Goal: Task Accomplishment & Management: Complete application form

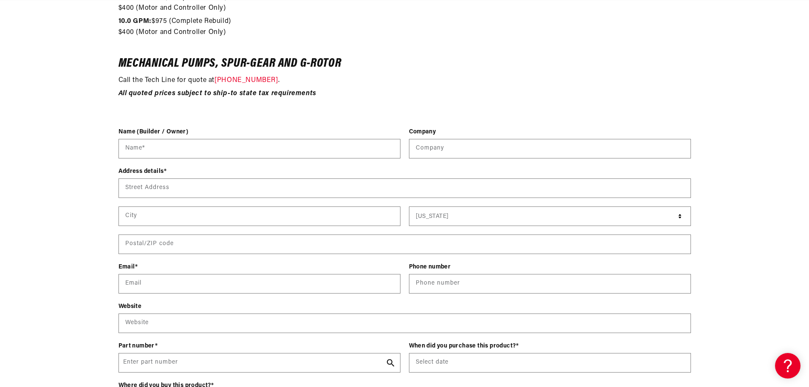
scroll to position [0, 538]
click at [190, 160] on div "Name (Builder / Owner) Name *" at bounding box center [259, 146] width 282 height 39
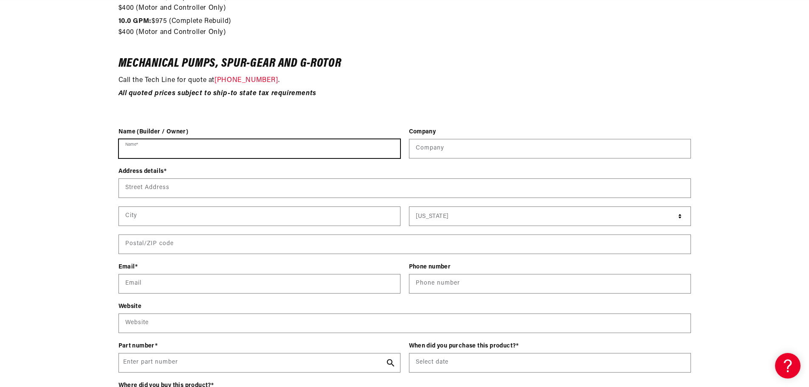
click at [195, 154] on input "Name *" at bounding box center [259, 148] width 281 height 19
type input "Colby Allen"
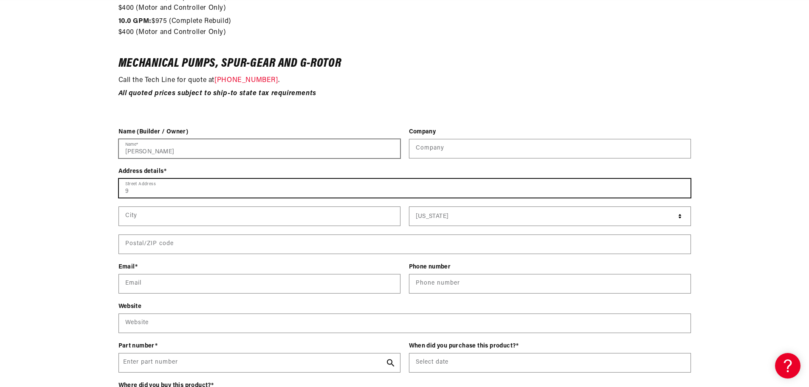
scroll to position [0, 1615]
type input "940 Hensley ln"
type input "Barco Pump"
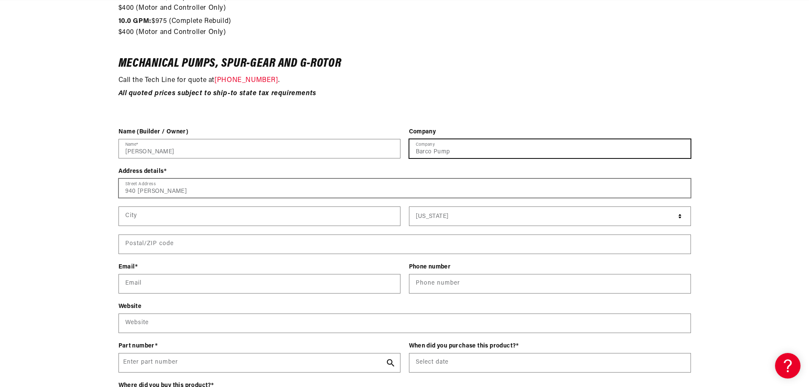
type input "Wylie"
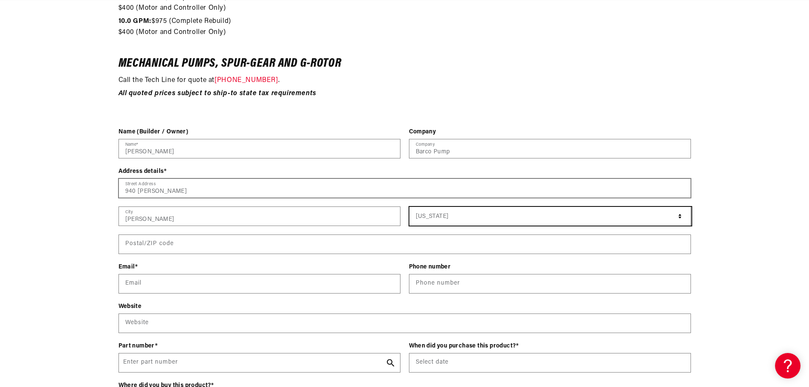
select select "Texas"
type input "75098"
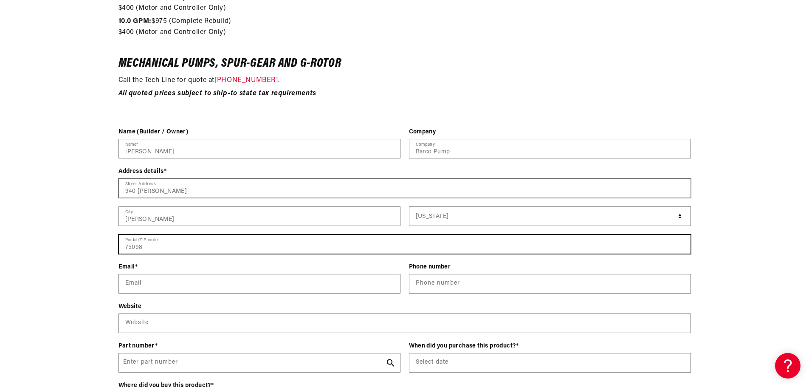
type input "callen@barcopump.com"
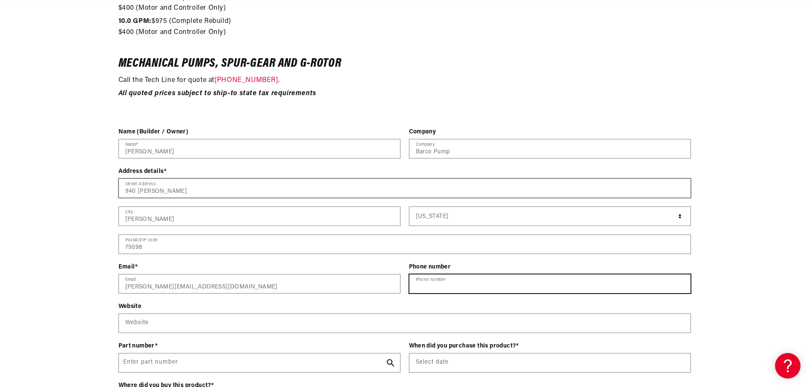
type input "12149186142"
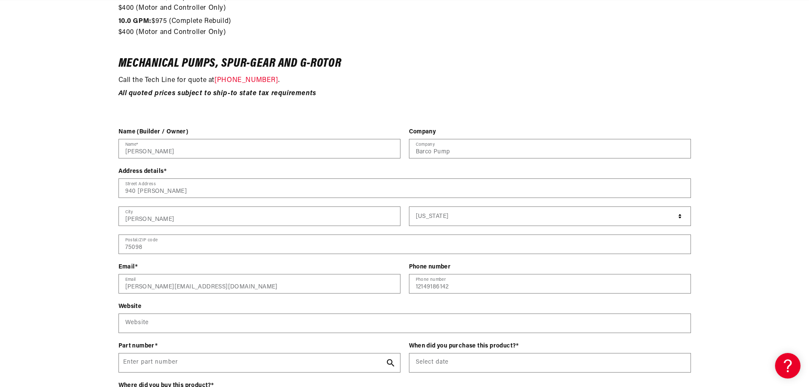
click at [73, 247] on div "Contact form Name (Builder / Owner) Colby Allen Name * Company Barco Pump Compa…" at bounding box center [404, 314] width 809 height 375
click at [70, 275] on div "Contact form Name (Builder / Owner) Colby Allen Name * Company Barco Pump Compa…" at bounding box center [404, 314] width 809 height 375
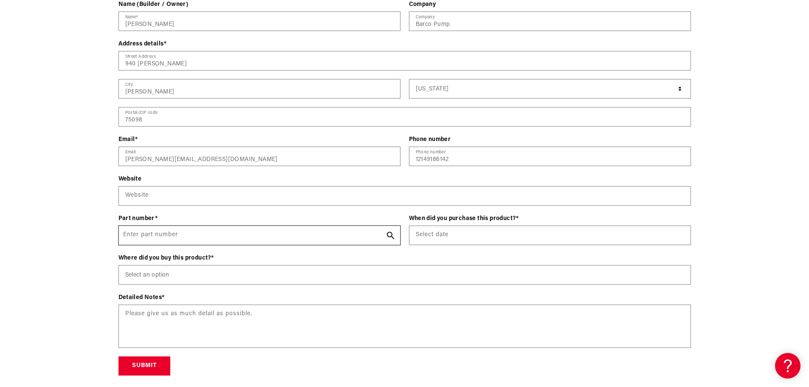
scroll to position [0, 0]
click at [196, 234] on input "Enter part number" at bounding box center [259, 235] width 281 height 19
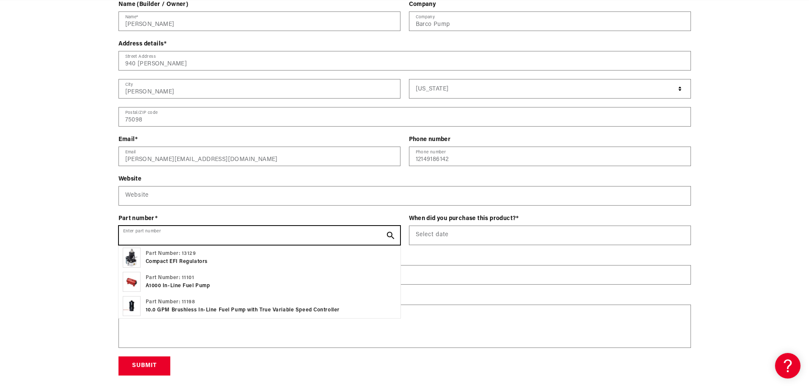
scroll to position [0, 538]
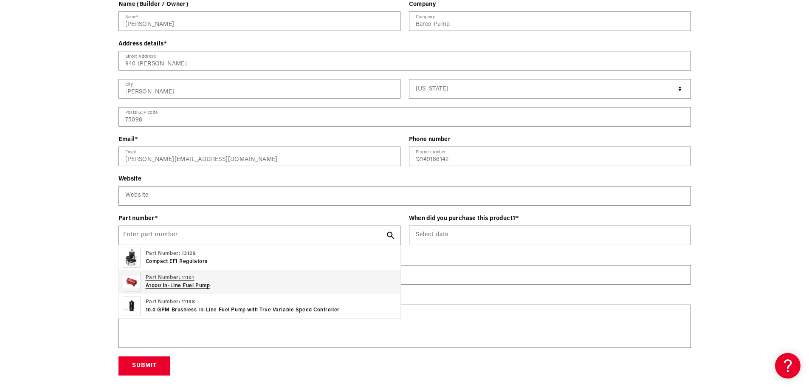
click at [221, 281] on div "Part Number: 11101 A1000 In-Line Fuel Pump" at bounding box center [259, 282] width 282 height 24
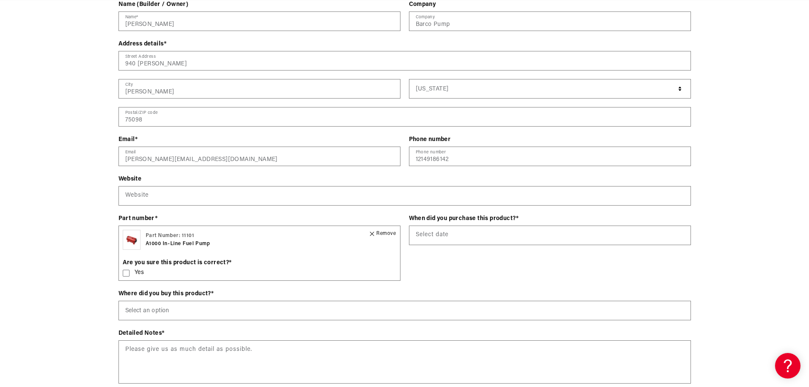
scroll to position [0, 0]
click at [54, 181] on div "Contact form Name (Builder / Owner) Colby Allen Name * Company Barco Pump Compa…" at bounding box center [404, 205] width 809 height 411
click at [124, 275] on icon at bounding box center [126, 273] width 7 height 7
click at [63, 268] on div "Contact form Name (Builder / Owner) Colby Allen Name * Company Barco Pump Compa…" at bounding box center [404, 205] width 809 height 411
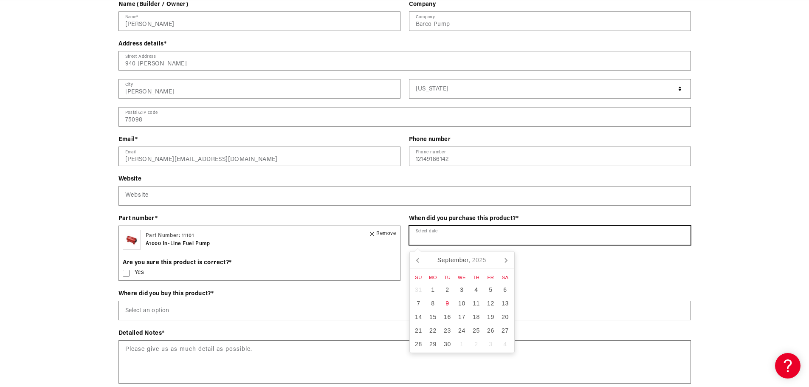
click at [477, 236] on input "text" at bounding box center [549, 235] width 281 height 19
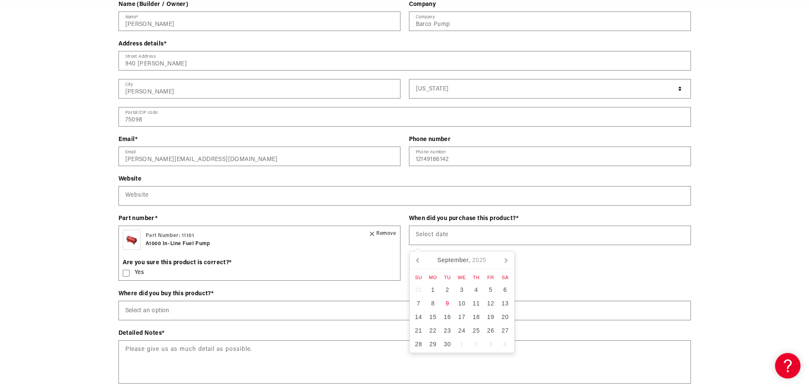
click at [784, 225] on div "Contact form Name (Builder / Owner) Colby Allen Name * Company Barco Pump Compa…" at bounding box center [404, 205] width 809 height 411
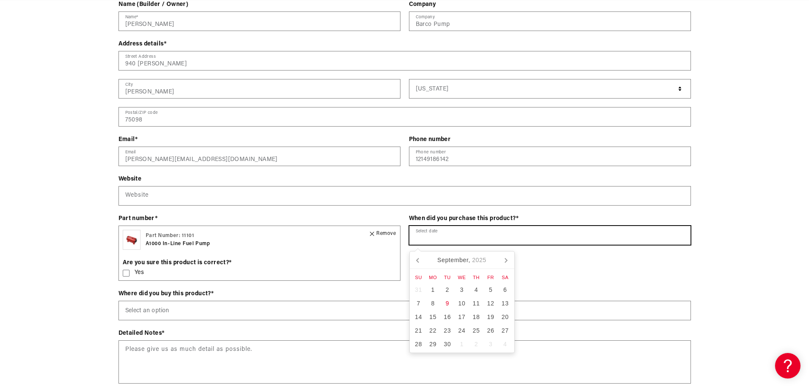
click at [530, 244] on input "text" at bounding box center [549, 235] width 281 height 19
click at [420, 259] on icon at bounding box center [418, 260] width 14 height 14
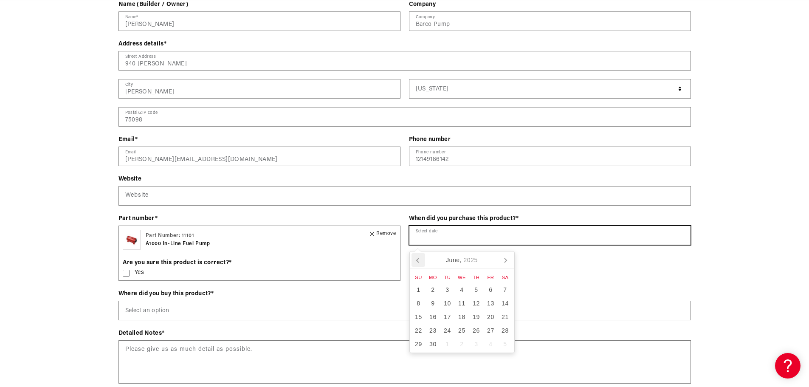
click at [420, 259] on icon at bounding box center [418, 260] width 14 height 14
click at [472, 260] on icon "2025" at bounding box center [470, 259] width 14 height 9
click at [416, 259] on icon at bounding box center [418, 260] width 14 height 14
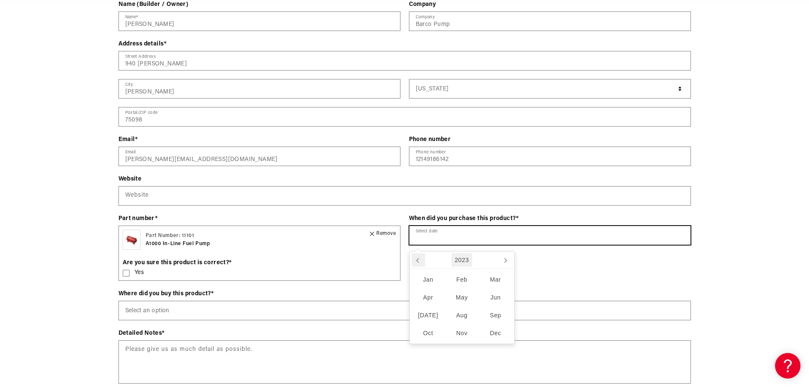
click at [416, 259] on icon at bounding box center [418, 260] width 14 height 14
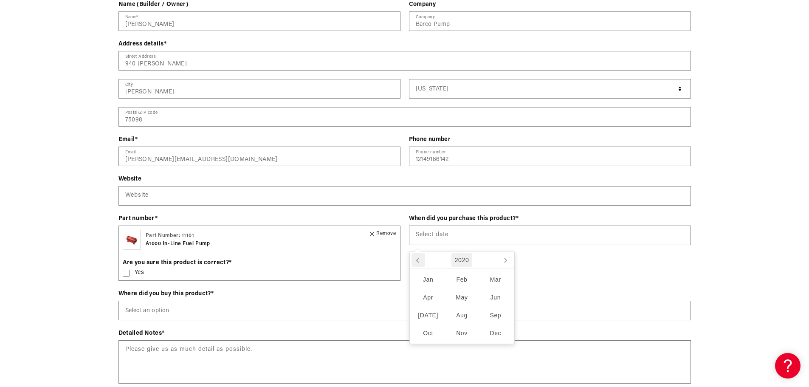
scroll to position [0, 1615]
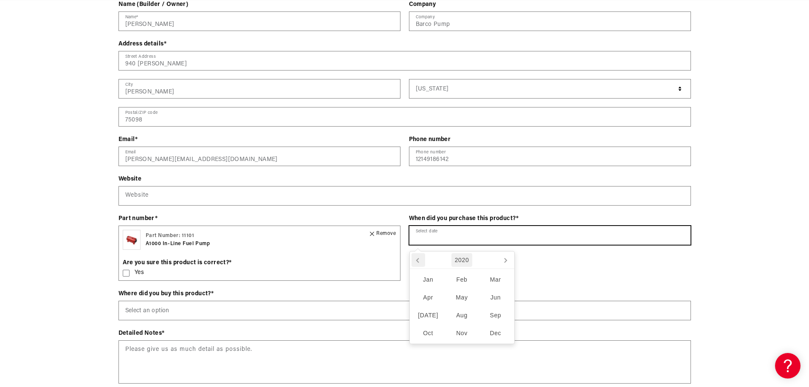
click at [416, 259] on icon at bounding box center [418, 260] width 14 height 14
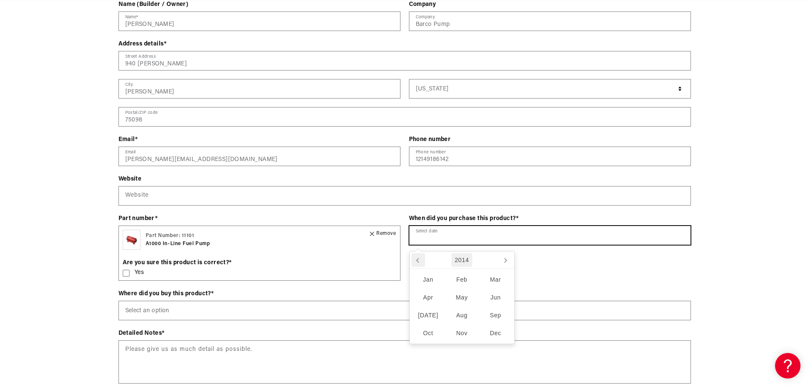
click at [416, 259] on icon at bounding box center [418, 260] width 14 height 14
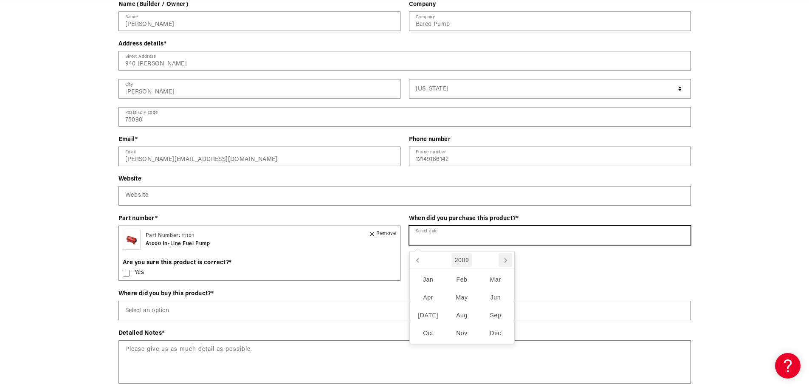
click at [507, 259] on icon at bounding box center [505, 260] width 14 height 14
click at [496, 315] on div "Sep" at bounding box center [495, 315] width 34 height 18
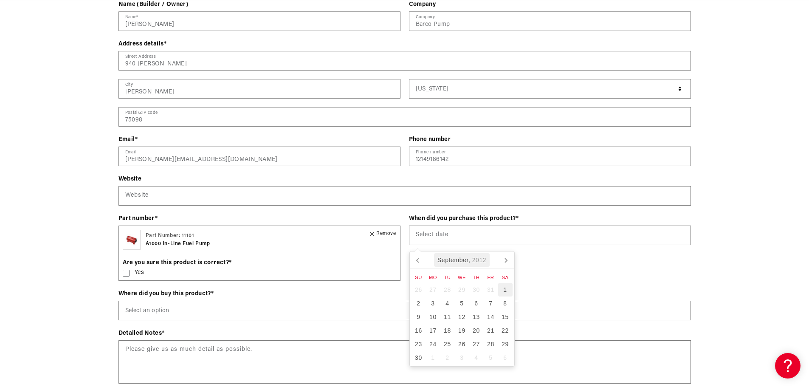
scroll to position [0, 0]
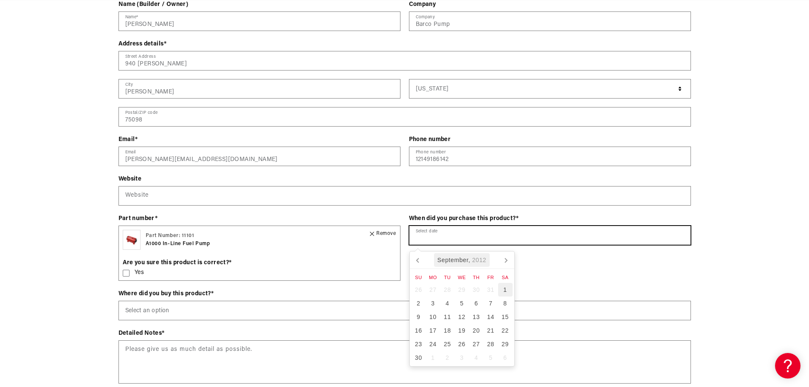
click at [508, 288] on div "1" at bounding box center [505, 290] width 14 height 14
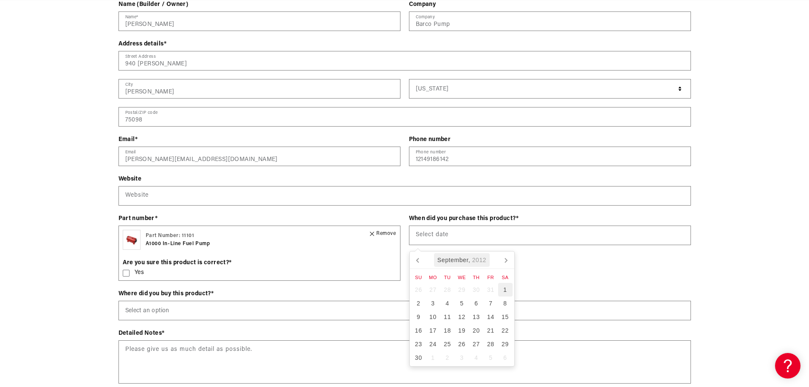
type input "09/01/2012"
click at [716, 247] on div "Contact form Name (Builder / Owner) Colby Allen Name * Company Barco Pump Compa…" at bounding box center [404, 205] width 809 height 411
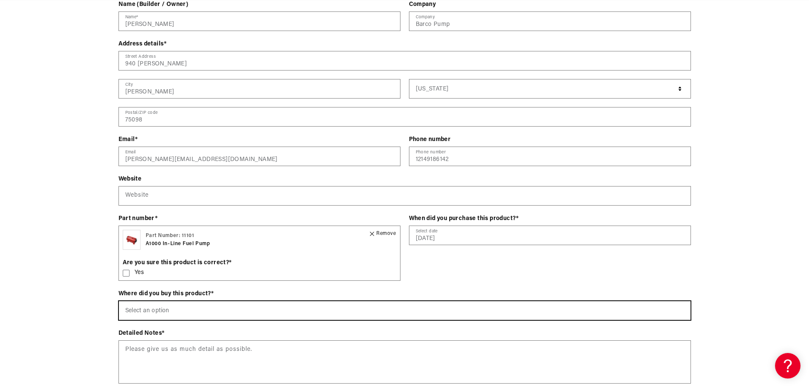
click at [160, 313] on select "Select an option Aeromotiveinc.com Wholesale Dealer (e.g., Summit, JEGS, etc.) …" at bounding box center [404, 310] width 571 height 19
select select "[DOMAIN_NAME]"
click at [119, 302] on select "Select an option Aeromotiveinc.com Wholesale Dealer (e.g., Summit, JEGS, etc.) …" at bounding box center [404, 310] width 571 height 19
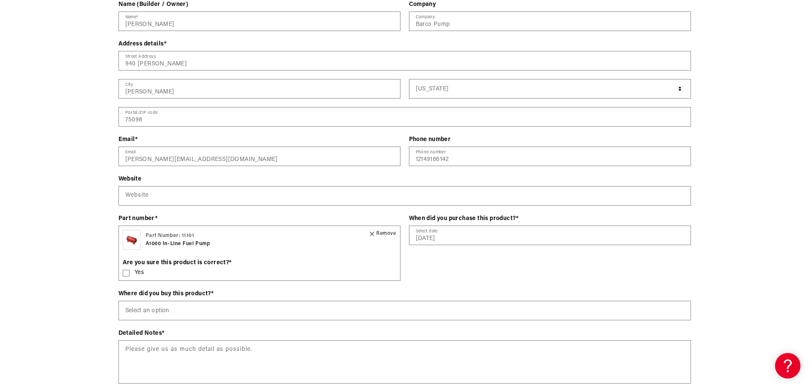
click at [84, 311] on div "Contact form Name (Builder / Owner) Colby Allen Name * Company Barco Pump Compa…" at bounding box center [404, 205] width 809 height 411
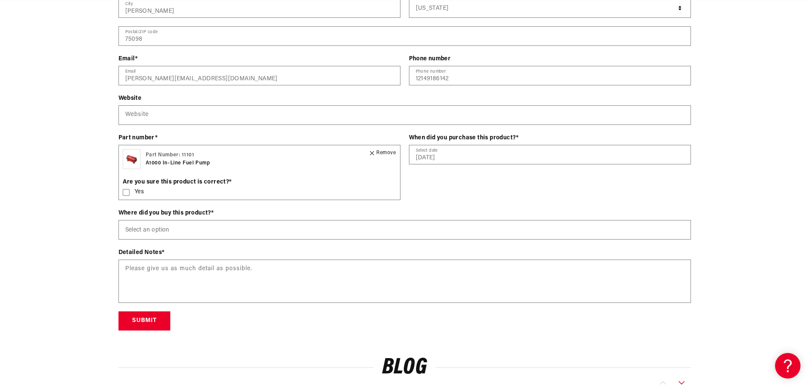
scroll to position [1273, 0]
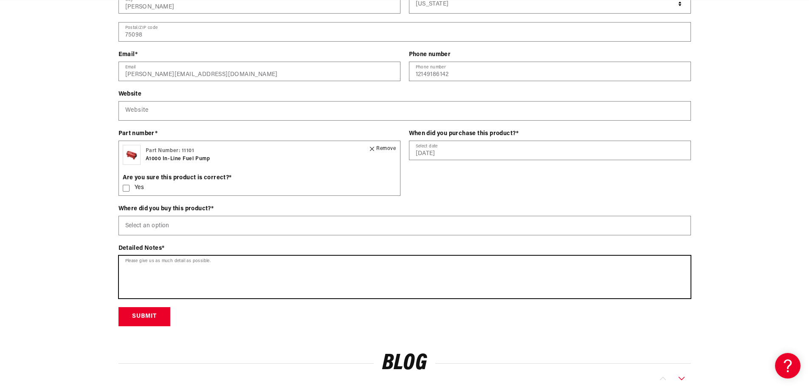
click at [217, 270] on textarea at bounding box center [404, 277] width 571 height 42
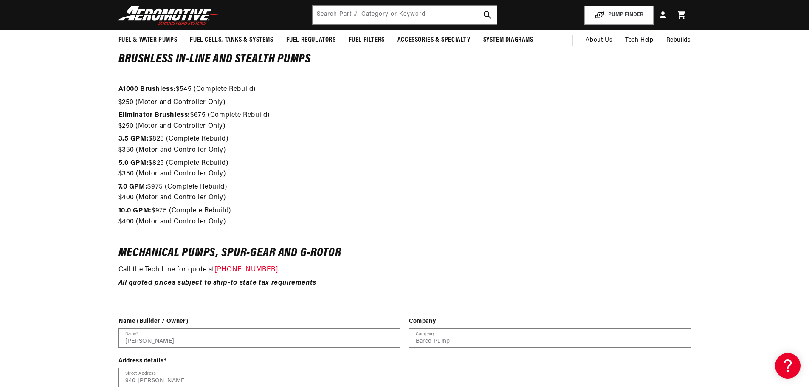
scroll to position [849, 0]
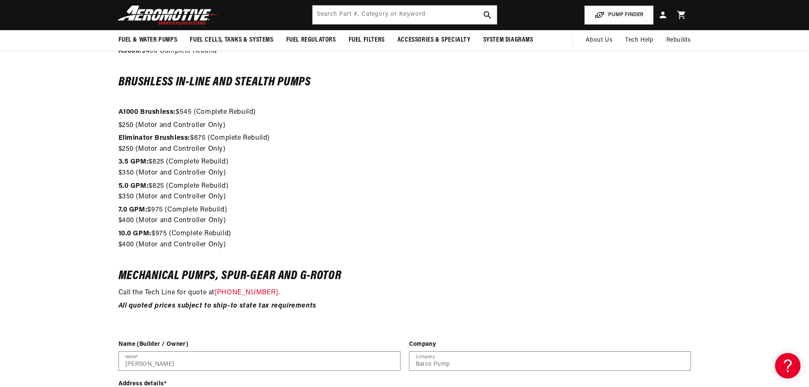
type textarea "Pump appears to have low flow causing no start on vehicle. Please inspect and r…"
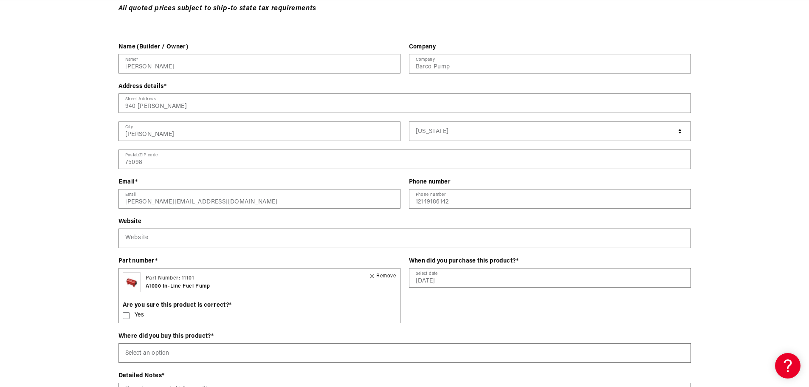
scroll to position [0, 1615]
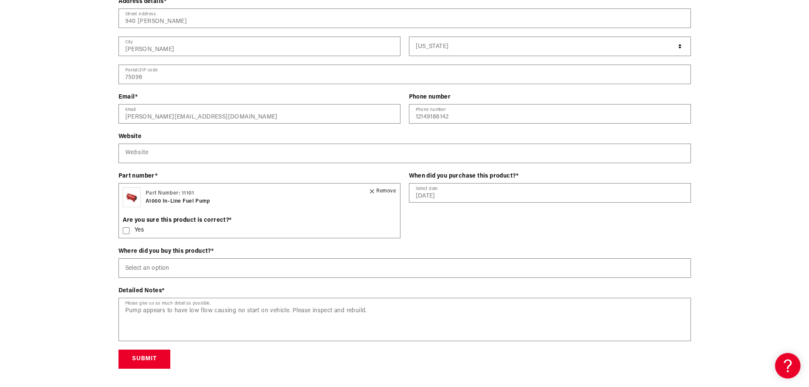
click at [70, 305] on div "Contact form Name (Builder / Owner) Colby Allen Name * Company Barco Pump Compa…" at bounding box center [404, 163] width 809 height 411
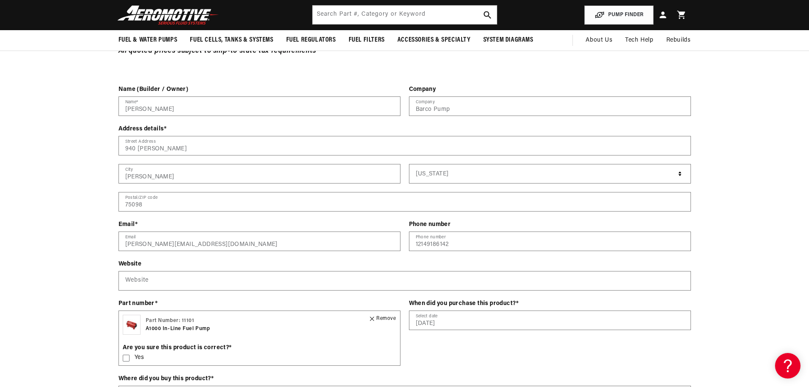
click at [76, 262] on div "Contact form Name (Builder / Owner) Colby Allen Name * Company Barco Pump Compa…" at bounding box center [404, 290] width 809 height 411
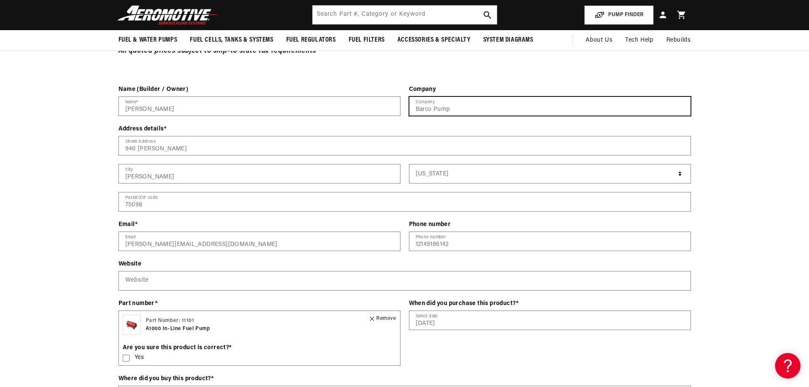
scroll to position [0, 0]
drag, startPoint x: 467, startPoint y: 112, endPoint x: 414, endPoint y: 118, distance: 53.8
click at [414, 118] on div "Company Barco Pump Company" at bounding box center [550, 104] width 282 height 39
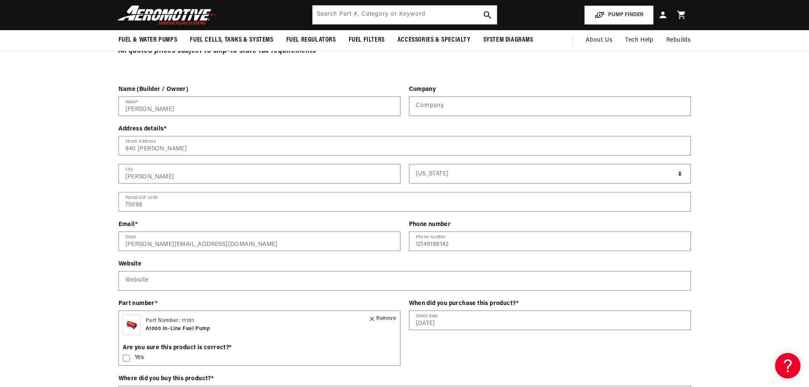
click at [52, 246] on div "Contact form Name (Builder / Owner) Colby Allen Name * Company Company Address …" at bounding box center [404, 290] width 809 height 411
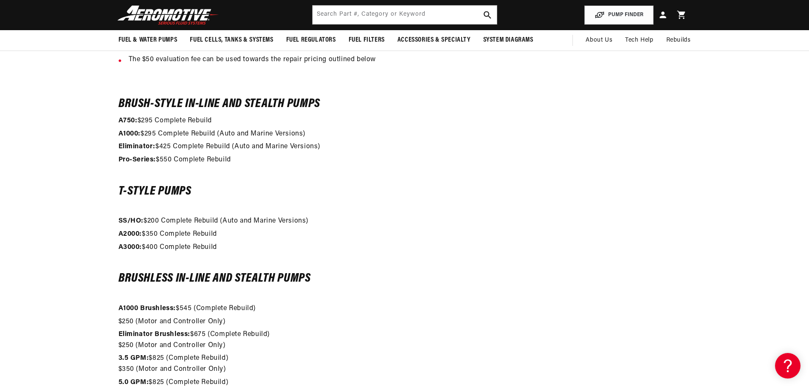
scroll to position [0, 1076]
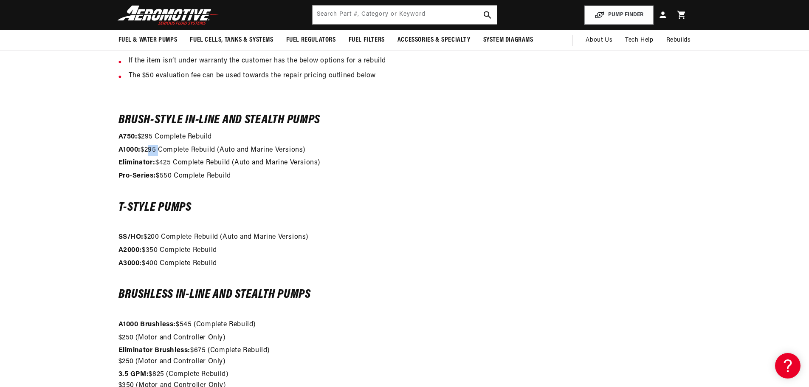
drag, startPoint x: 148, startPoint y: 149, endPoint x: 158, endPoint y: 149, distance: 10.2
click at [158, 149] on p "A1000: $295 Complete Rebuild (Auto and Marine Versions)" at bounding box center [404, 150] width 572 height 11
click at [93, 152] on section "Evaluation/Reseal $50 The evaluation consists of a pressure check for leaking a…" at bounding box center [404, 184] width 809 height 734
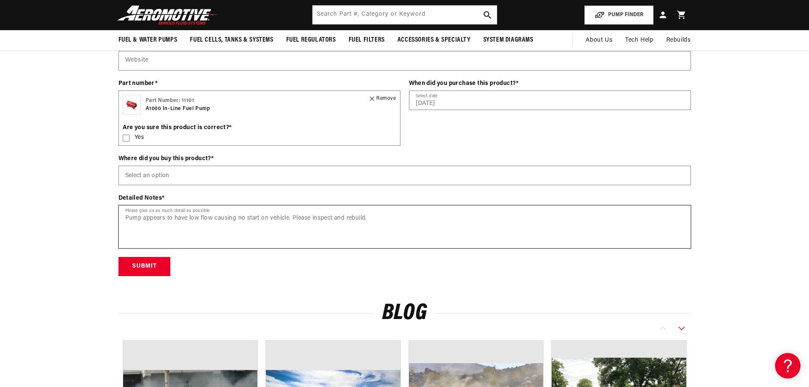
scroll to position [1316, 0]
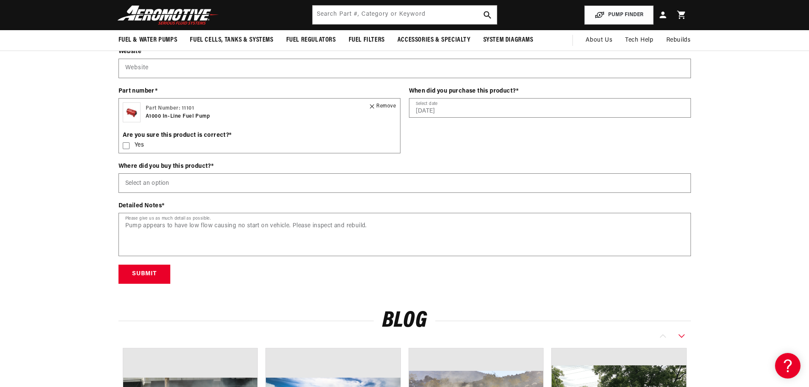
drag, startPoint x: 62, startPoint y: 286, endPoint x: 102, endPoint y: 283, distance: 39.6
click at [139, 274] on button "Submit" at bounding box center [144, 273] width 52 height 19
click at [67, 281] on div "Contact form Name (Builder / Owner) Colby Allen Name * Company Company Address …" at bounding box center [404, 78] width 809 height 411
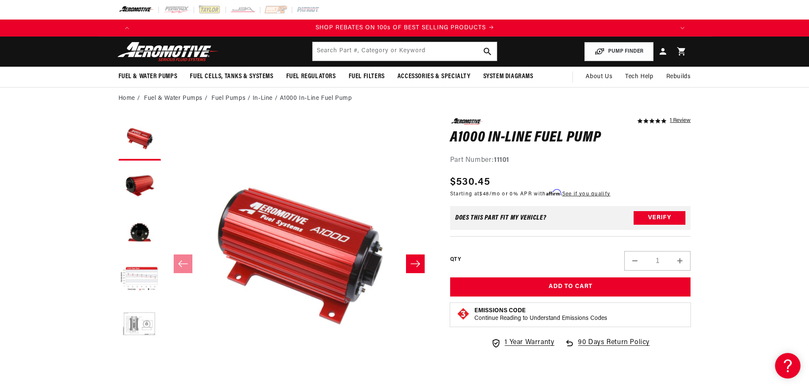
scroll to position [0, 1076]
click at [121, 281] on button "Load image 4 in gallery view" at bounding box center [139, 279] width 42 height 42
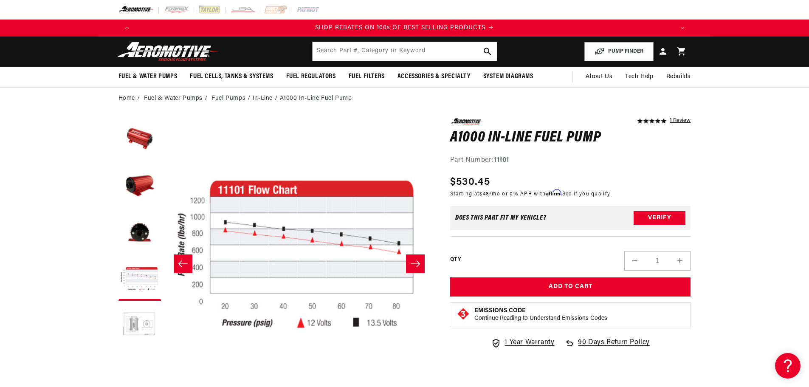
click at [129, 328] on button "Load image 5 in gallery view" at bounding box center [139, 326] width 42 height 42
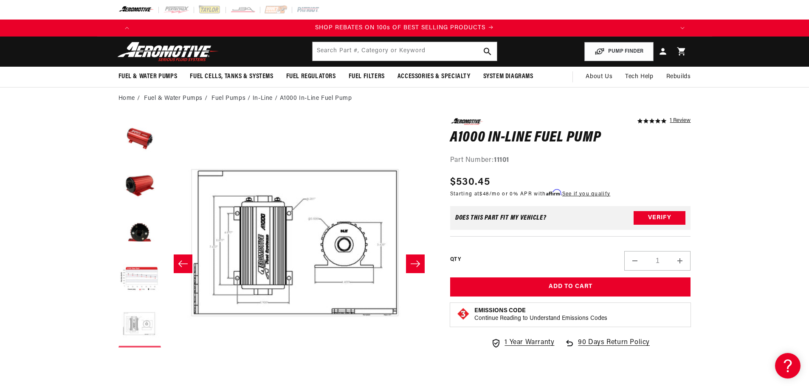
scroll to position [0, 1072]
click at [134, 281] on button "Load image 4 in gallery view" at bounding box center [139, 279] width 42 height 42
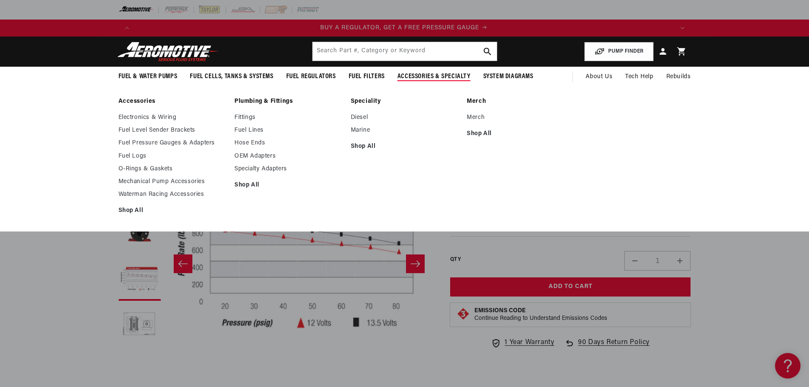
scroll to position [0, 0]
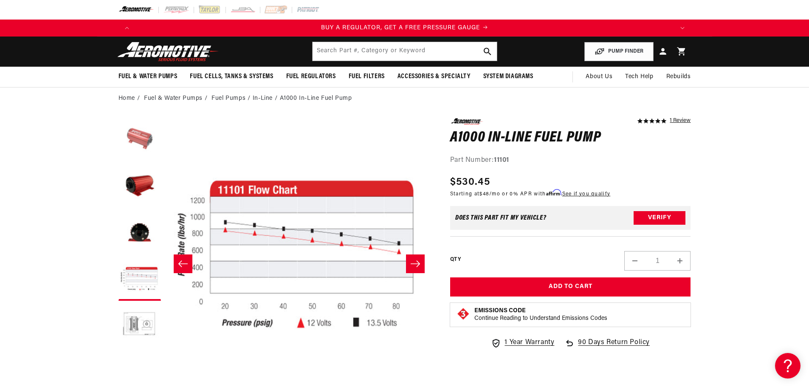
click at [130, 143] on button "Load image 1 in gallery view" at bounding box center [139, 139] width 42 height 42
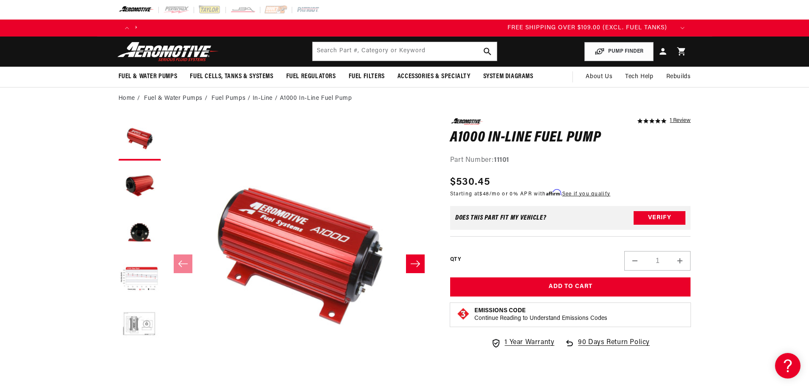
scroll to position [0, 1547]
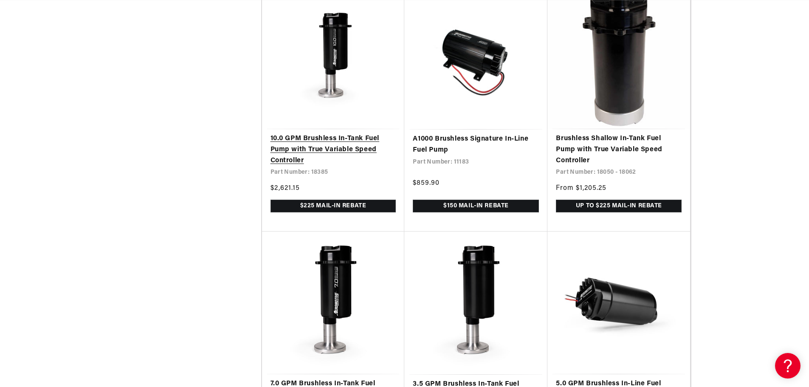
scroll to position [0, 117]
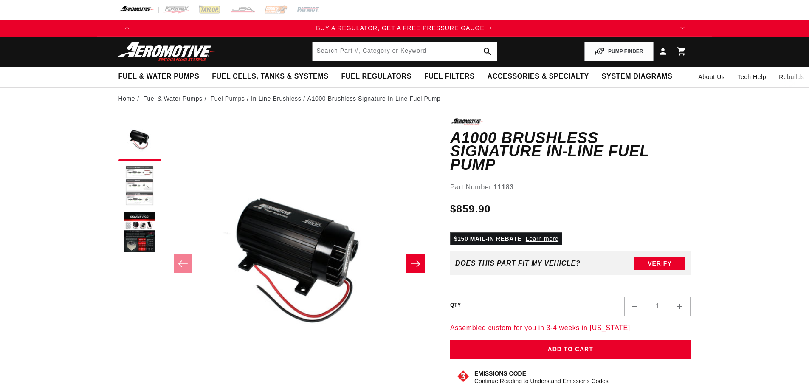
click at [131, 174] on button "Load image 2 in gallery view" at bounding box center [139, 186] width 42 height 42
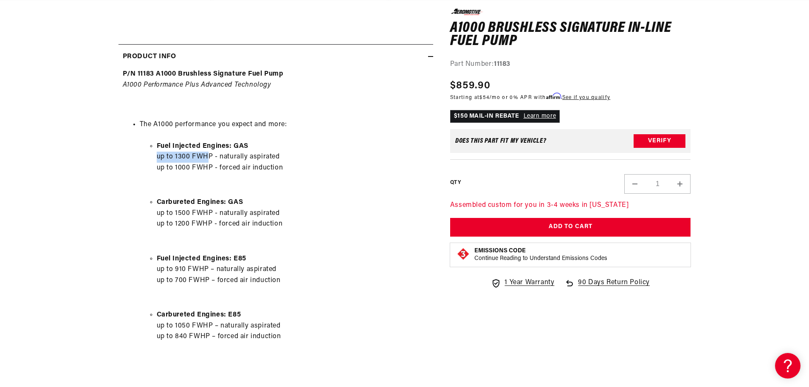
scroll to position [0, 538]
drag, startPoint x: 156, startPoint y: 160, endPoint x: 212, endPoint y: 154, distance: 56.3
click at [212, 154] on li "Fuel Injected Engines: GAS up to 1300 FWHP - naturally aspirated up to 1000 FWH…" at bounding box center [293, 157] width 272 height 33
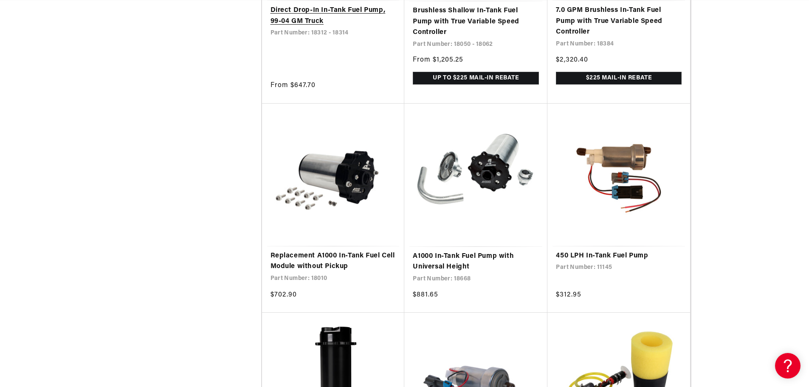
scroll to position [0, 538]
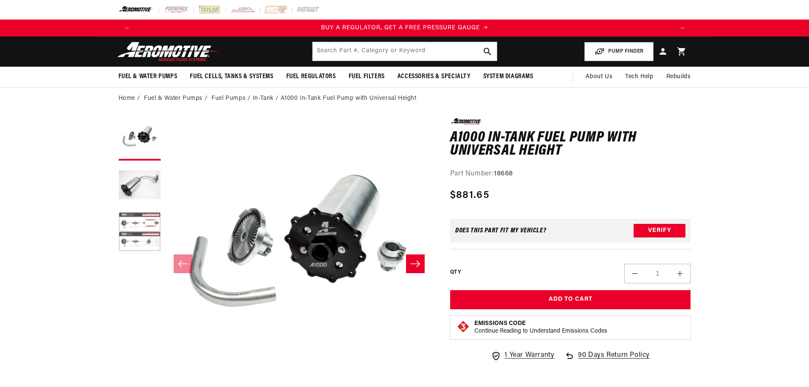
click at [140, 240] on button "Load image 3 in gallery view" at bounding box center [139, 232] width 42 height 42
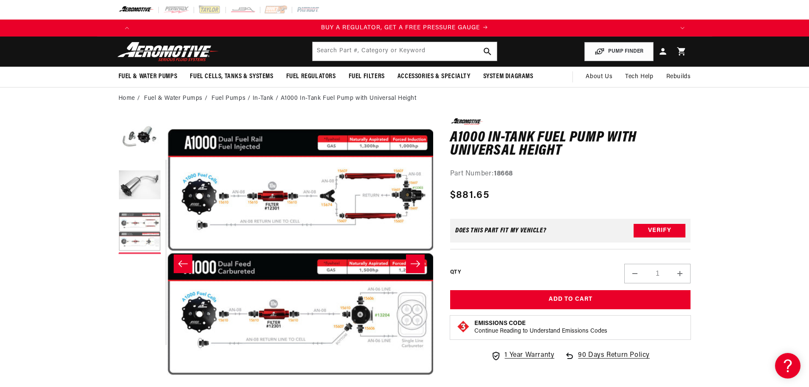
scroll to position [0, 536]
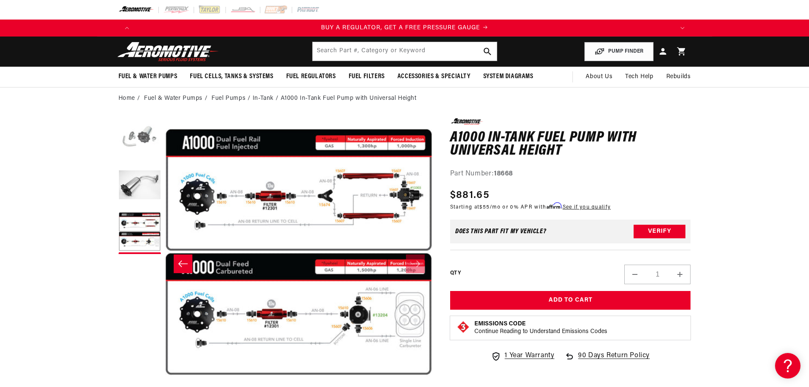
click at [149, 148] on button "Load image 1 in gallery view" at bounding box center [139, 139] width 42 height 42
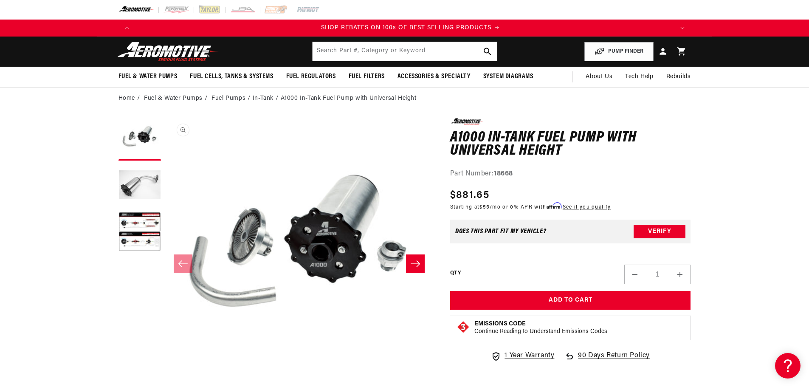
scroll to position [0, 1076]
click at [413, 265] on icon "Slide right" at bounding box center [415, 263] width 10 height 8
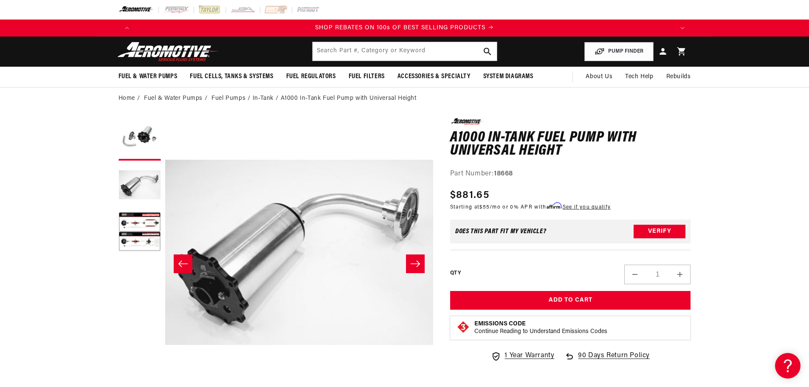
click at [415, 266] on icon "Slide right" at bounding box center [415, 263] width 10 height 8
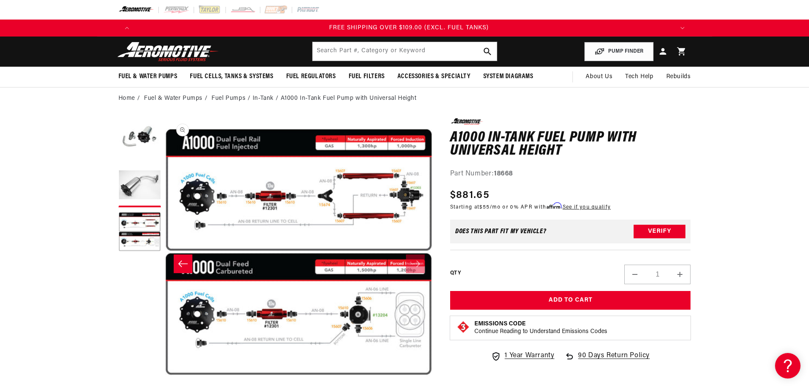
scroll to position [0, 1615]
click at [181, 261] on icon "Slide left" at bounding box center [182, 263] width 9 height 6
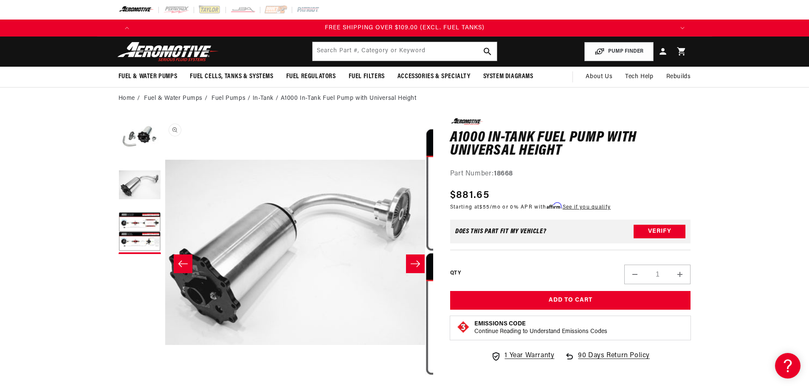
scroll to position [0, 268]
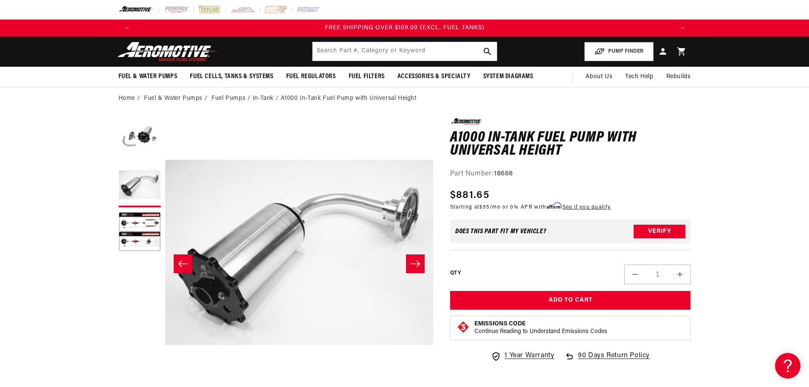
click at [420, 264] on icon "Slide right" at bounding box center [414, 263] width 9 height 6
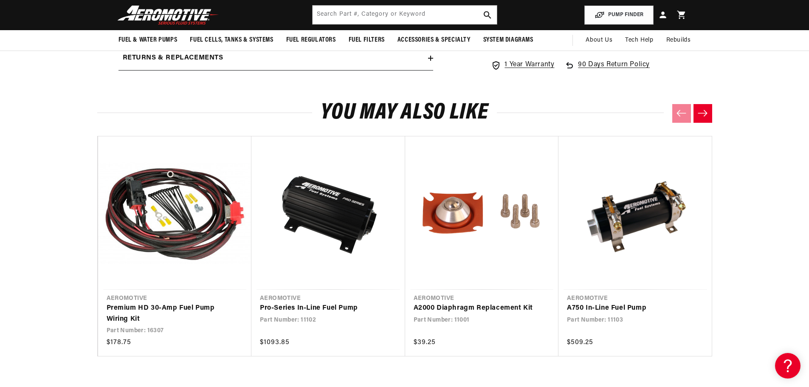
scroll to position [594, 0]
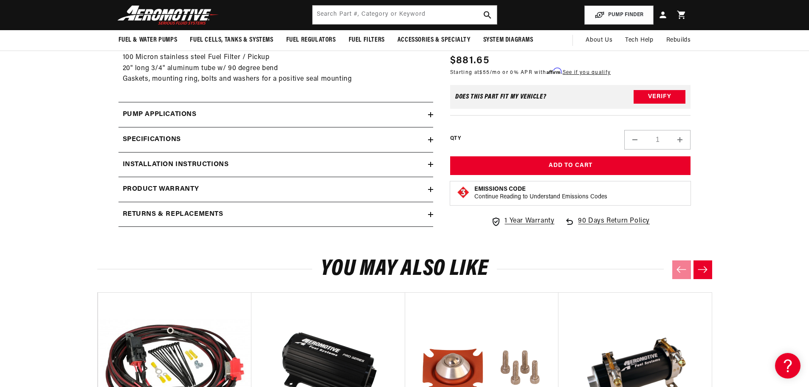
click at [427, 116] on div "Pump Applications" at bounding box center [272, 114] width 309 height 11
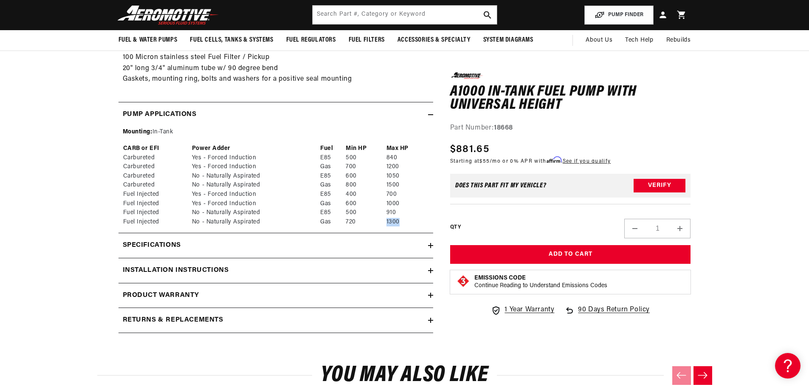
scroll to position [0, 32]
drag, startPoint x: 381, startPoint y: 223, endPoint x: 399, endPoint y: 222, distance: 17.8
click at [399, 222] on tr "Fuel Injected No - Naturally Aspirated Gas 720 1300" at bounding box center [276, 221] width 306 height 9
click at [399, 222] on td "1300" at bounding box center [407, 221] width 43 height 9
